Goal: Check status: Check status

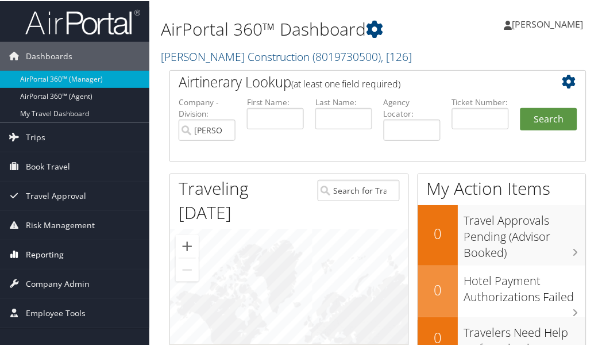
click at [41, 245] on span "Reporting" at bounding box center [45, 253] width 38 height 29
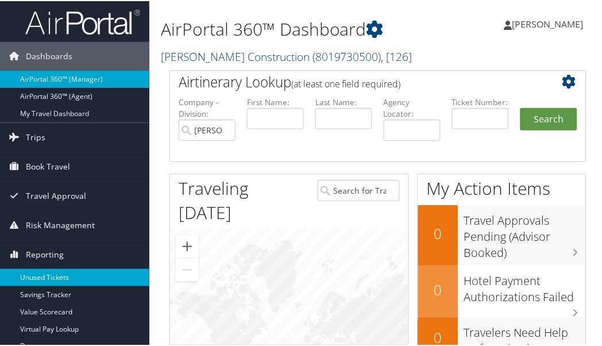
click at [69, 268] on link "Unused Tickets" at bounding box center [74, 276] width 149 height 17
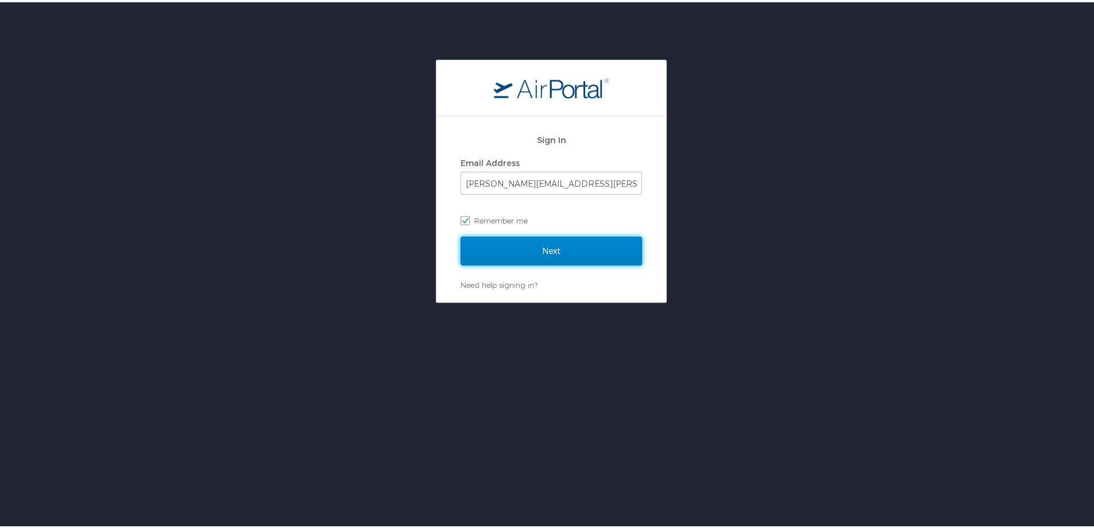
click at [541, 255] on input "Next" at bounding box center [552, 248] width 182 height 29
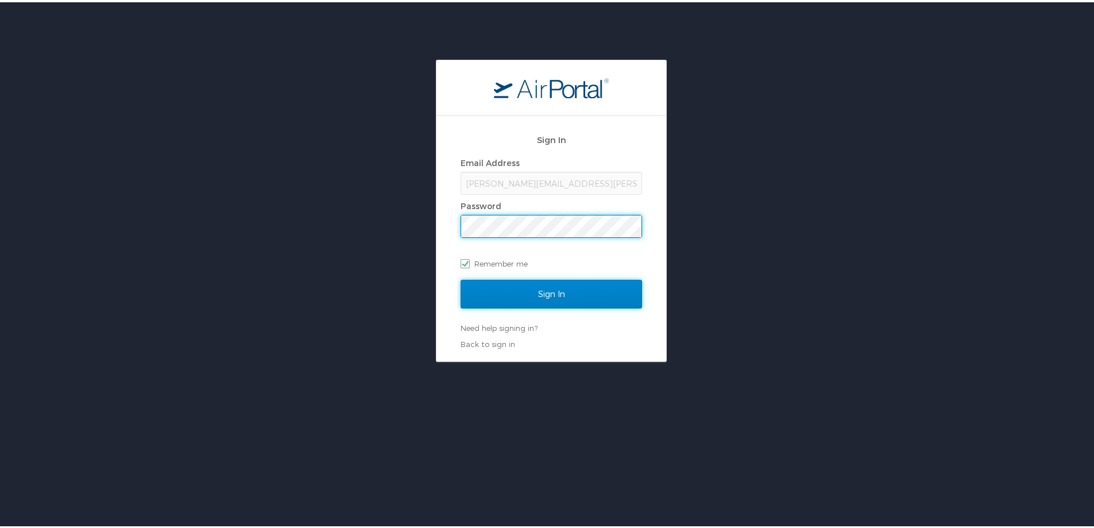
click at [546, 290] on input "Sign In" at bounding box center [552, 291] width 182 height 29
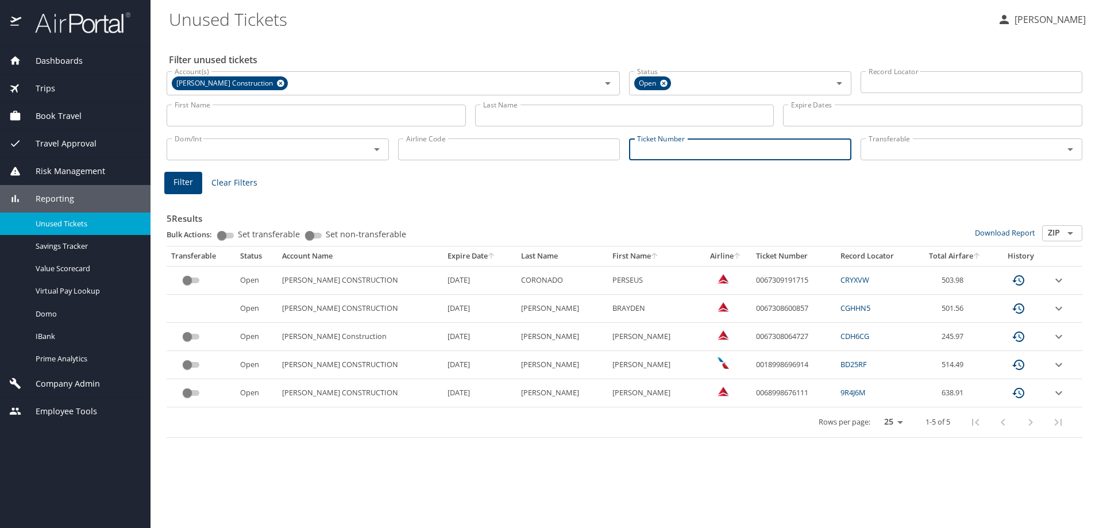
click at [671, 156] on input "Ticket Number" at bounding box center [740, 149] width 222 height 22
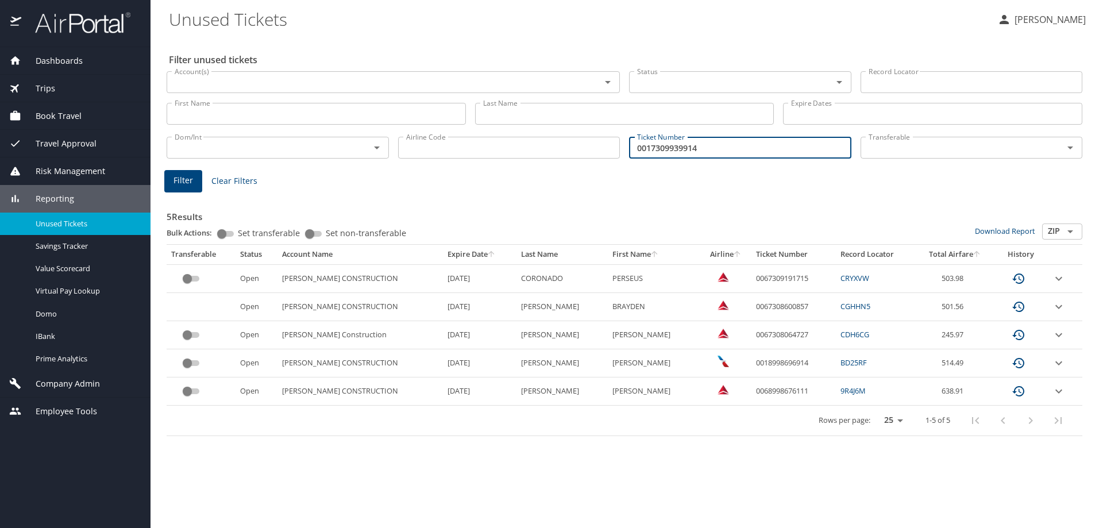
type input "0017309939914"
click at [187, 179] on span "Filter" at bounding box center [183, 180] width 20 height 14
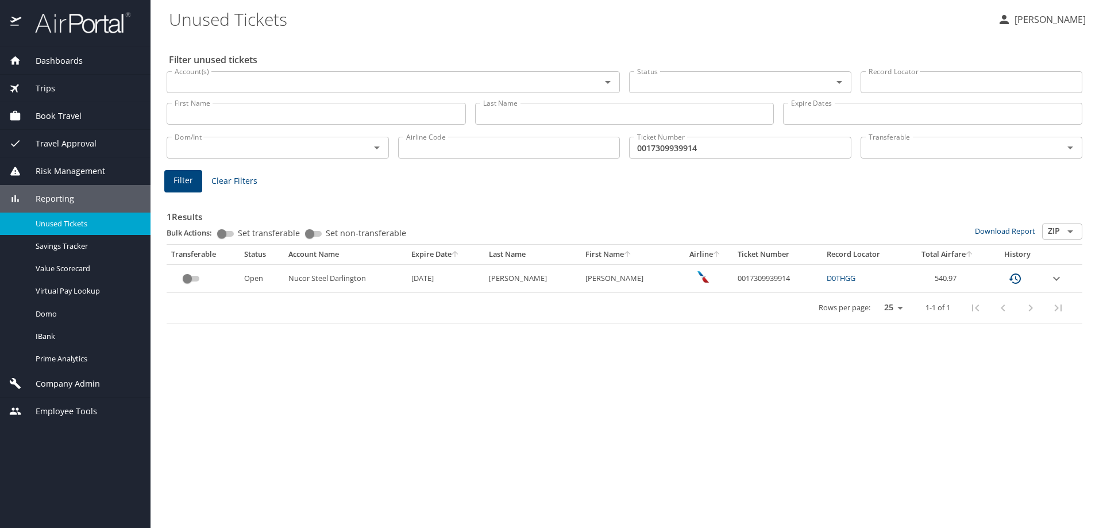
click at [1052, 280] on icon "expand row" at bounding box center [1057, 279] width 14 height 14
